Goal: Task Accomplishment & Management: Manage account settings

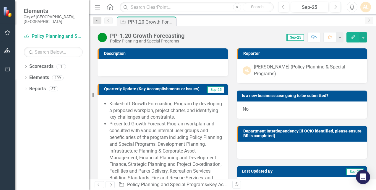
click at [224, 37] on div "Score: 0.00 Sep-25 Completed Comment Favorite Edit" at bounding box center [276, 37] width 179 height 10
click at [185, 113] on li "Kicked-off Growth Forecasting Program by developing a proposed workplan, projec…" at bounding box center [165, 111] width 112 height 20
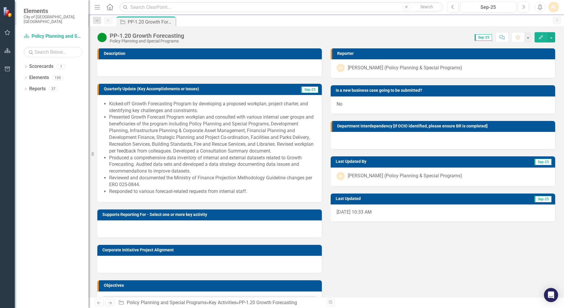
click at [186, 140] on li "Presented Growth Forecast Program workplan and consulted with various internal …" at bounding box center [212, 134] width 207 height 40
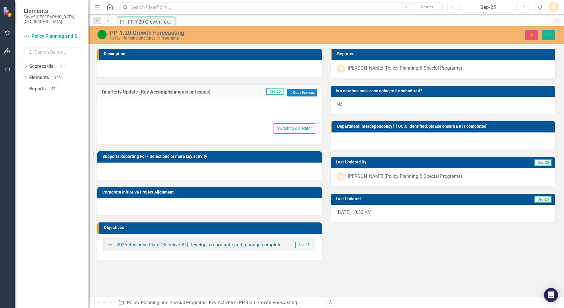
type textarea "<ul> <li>Kicked-off Growth Forecasting Program by developing a proposed workpla…"
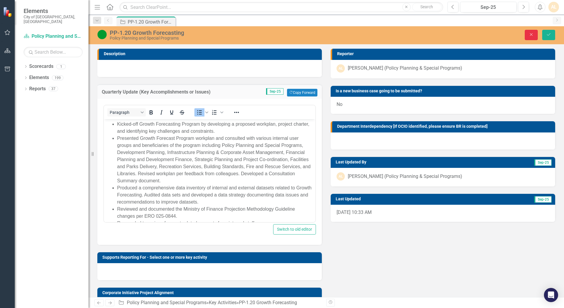
click at [535, 34] on button "Close" at bounding box center [531, 35] width 13 height 10
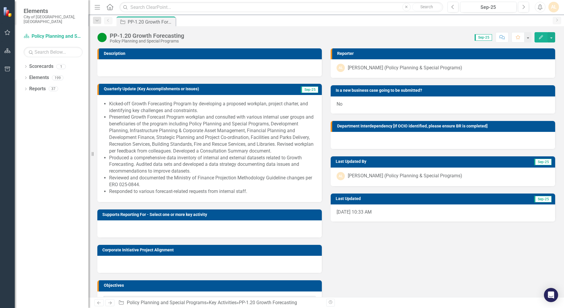
click at [421, 142] on div at bounding box center [443, 140] width 225 height 17
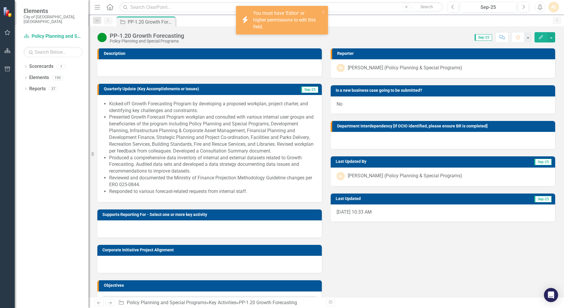
click at [412, 179] on div "[PERSON_NAME] (Policy Planning & Special Programs)" at bounding box center [405, 176] width 115 height 7
click at [411, 214] on div "[DATE] 10:33 AM" at bounding box center [443, 213] width 225 height 17
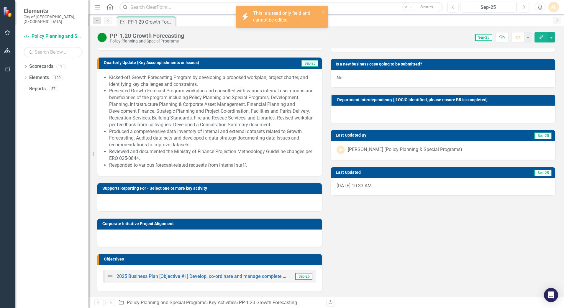
scroll to position [27, 0]
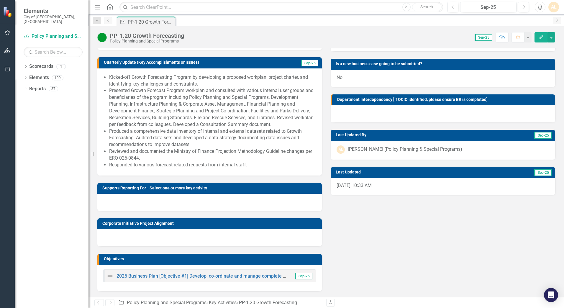
click at [224, 233] on div at bounding box center [209, 237] width 225 height 17
click at [225, 233] on div at bounding box center [209, 237] width 225 height 17
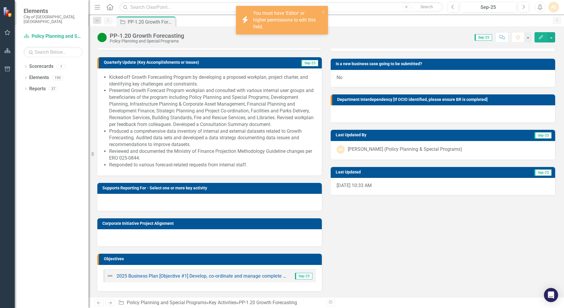
click at [235, 202] on div at bounding box center [209, 202] width 225 height 17
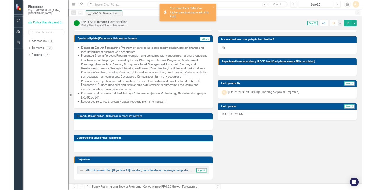
scroll to position [0, 0]
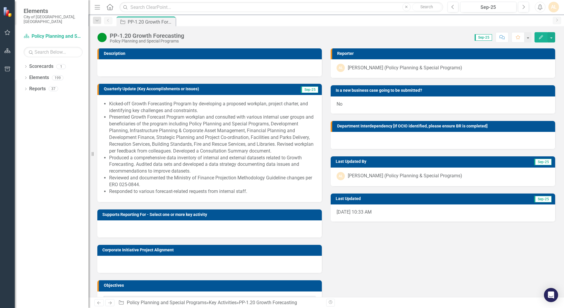
click at [196, 61] on div at bounding box center [209, 67] width 225 height 17
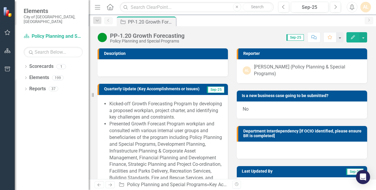
scroll to position [2, 0]
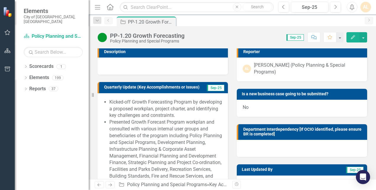
click at [239, 34] on div "Score: 0.00 Sep-25 Completed Comment Favorite Edit" at bounding box center [276, 37] width 179 height 10
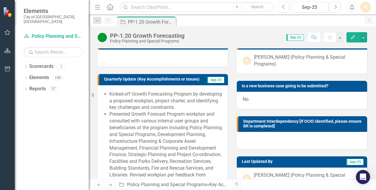
scroll to position [0, 0]
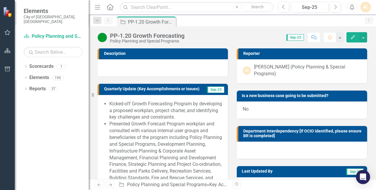
click at [161, 68] on div at bounding box center [162, 67] width 130 height 17
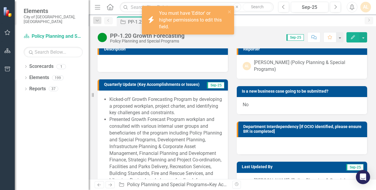
scroll to position [8, 0]
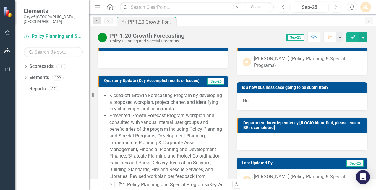
click at [191, 132] on li "Presented Growth Forecast Program workplan and consulted with various internal …" at bounding box center [165, 152] width 112 height 81
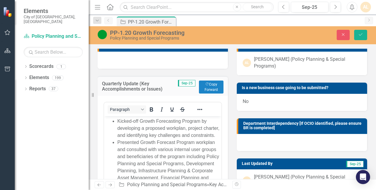
scroll to position [0, 0]
click at [358, 33] on icon "Save" at bounding box center [360, 34] width 5 height 4
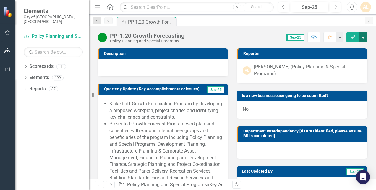
click at [364, 36] on button "button" at bounding box center [363, 37] width 8 height 10
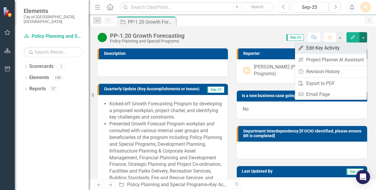
click at [355, 50] on link "Edit Edit Key Activity" at bounding box center [331, 48] width 72 height 11
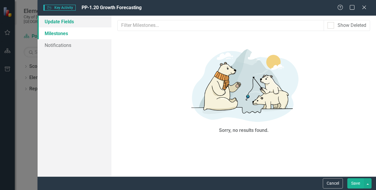
click at [51, 22] on link "Update Fields" at bounding box center [74, 22] width 74 height 12
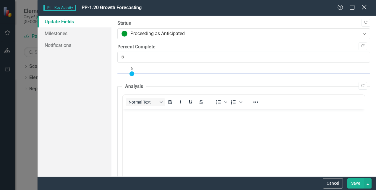
click at [365, 5] on div "Close" at bounding box center [363, 8] width 7 height 8
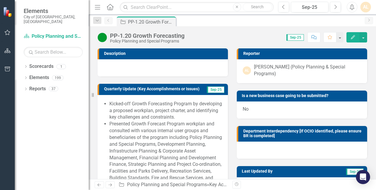
click at [184, 61] on div at bounding box center [162, 67] width 130 height 17
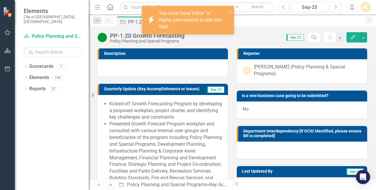
click at [178, 69] on div at bounding box center [162, 67] width 130 height 17
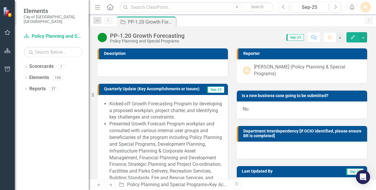
click at [242, 37] on div "Score: 0.00 Sep-25 Completed Comment Favorite Edit" at bounding box center [276, 37] width 179 height 10
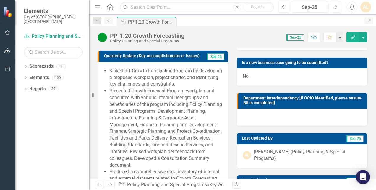
scroll to position [34, 0]
